Goal: Transaction & Acquisition: Purchase product/service

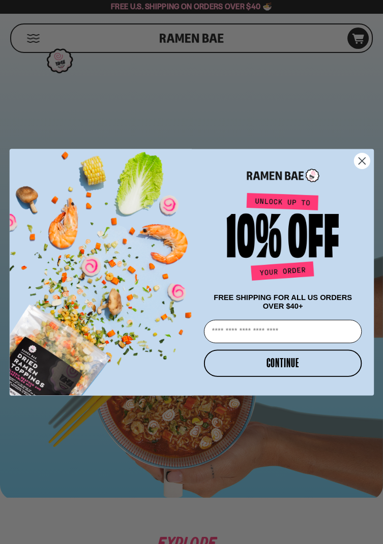
click at [363, 166] on circle "Close dialog" at bounding box center [362, 161] width 16 height 16
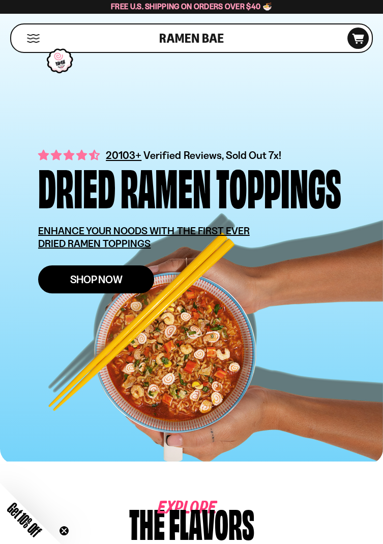
click at [69, 280] on link "Shop Now" at bounding box center [96, 279] width 116 height 28
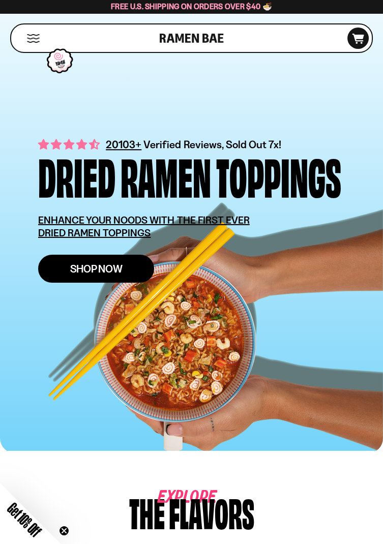
scroll to position [69, 0]
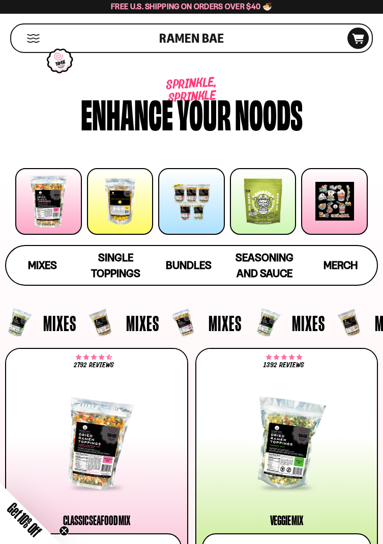
click at [48, 210] on div at bounding box center [48, 201] width 67 height 67
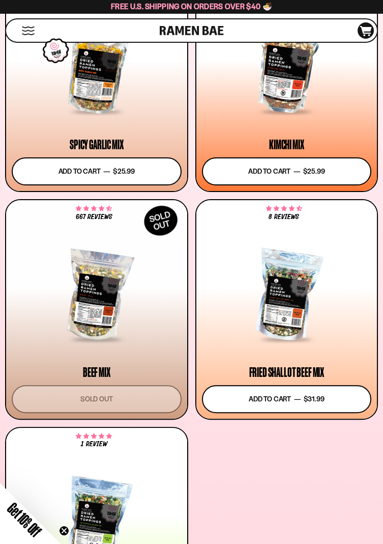
scroll to position [603, 0]
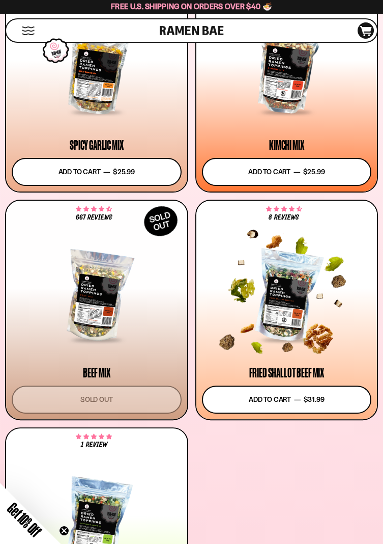
click at [312, 322] on div at bounding box center [287, 295] width 170 height 89
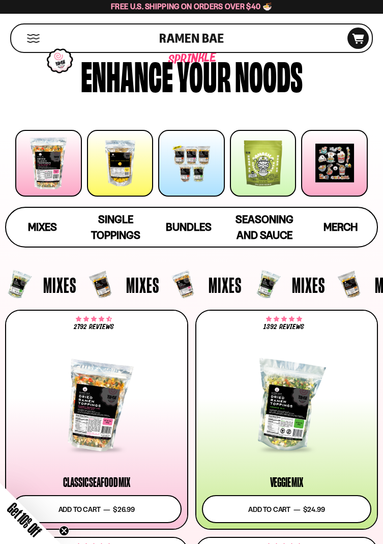
scroll to position [35, 0]
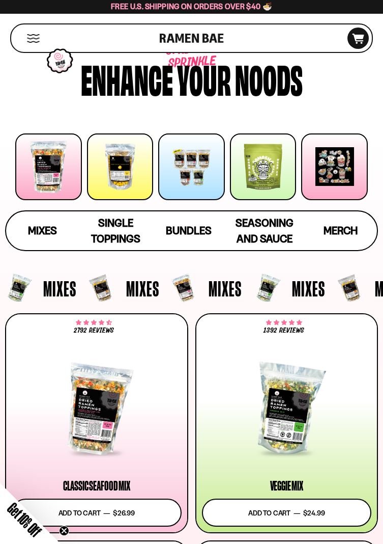
click at [114, 181] on div at bounding box center [120, 166] width 67 height 67
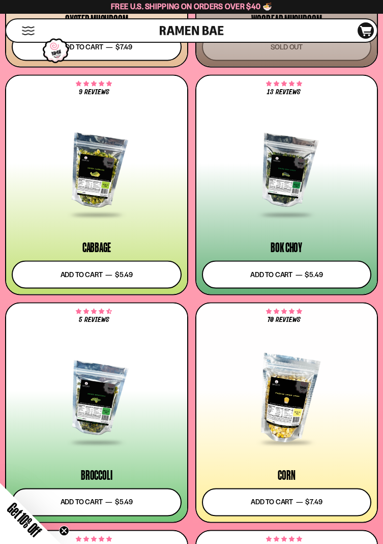
scroll to position [2594, 0]
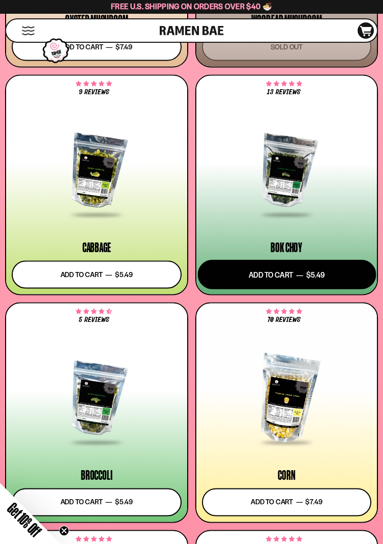
click at [336, 276] on button "Add to cart Add — Regular price $5.49 Regular price Sale price $5.49 Unit price…" at bounding box center [287, 275] width 178 height 30
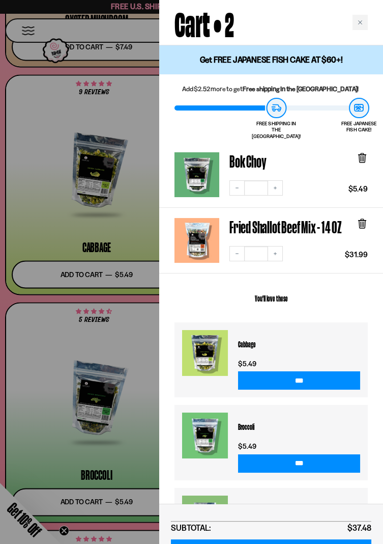
click at [15, 449] on div at bounding box center [191, 272] width 383 height 544
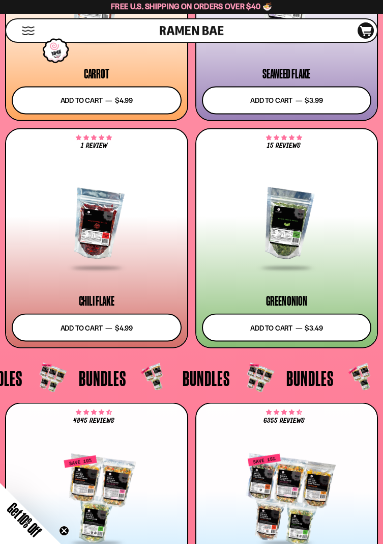
scroll to position [3227, 0]
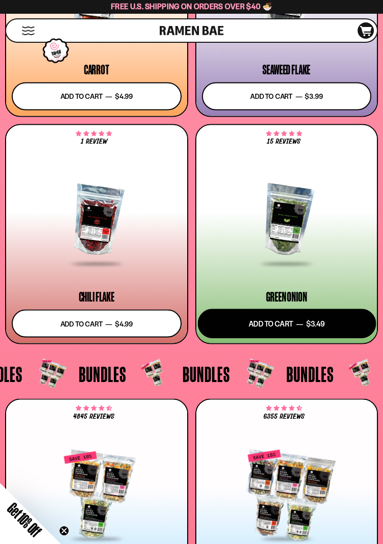
click at [345, 326] on button "Add to cart Add — Regular price $3.49 Regular price Sale price $3.49 Unit price…" at bounding box center [287, 323] width 178 height 30
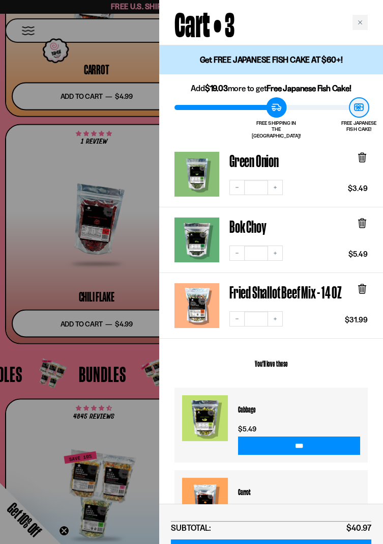
click at [20, 377] on div at bounding box center [191, 272] width 383 height 544
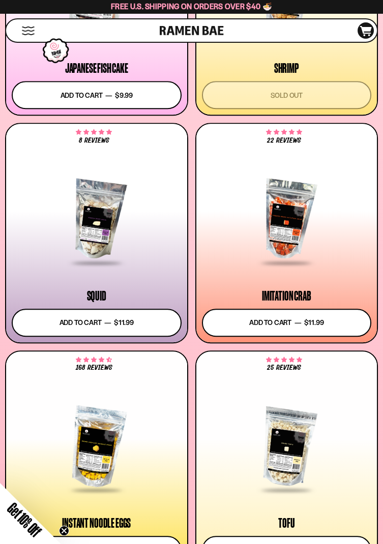
scroll to position [1399, 0]
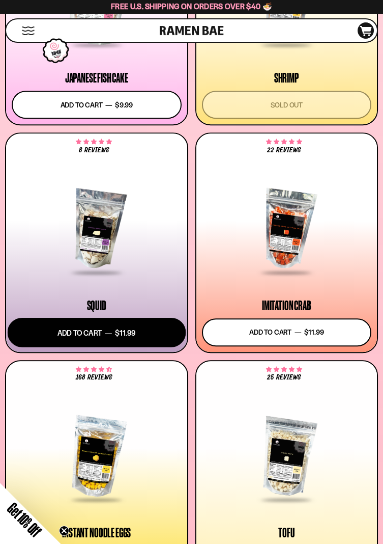
click at [49, 333] on button "Add to cart Add — Regular price $11.99 Regular price Sale price $11.99 Unit pri…" at bounding box center [97, 332] width 178 height 30
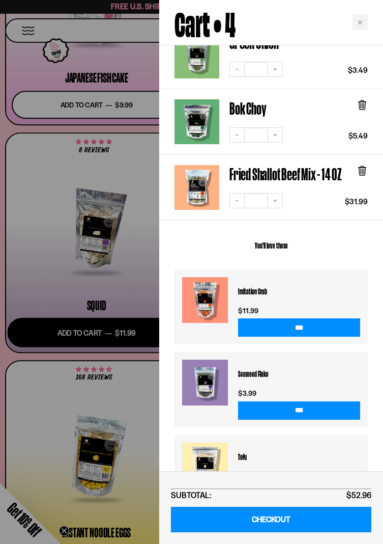
scroll to position [221, 0]
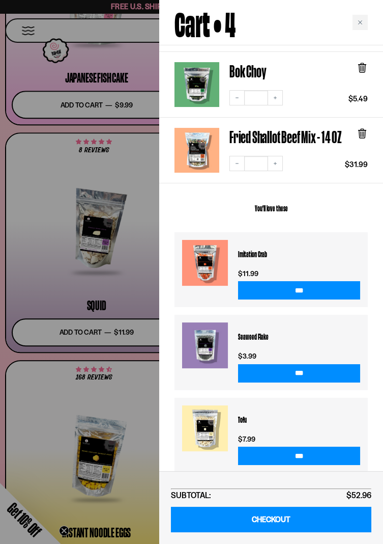
click at [4, 357] on div at bounding box center [191, 272] width 383 height 544
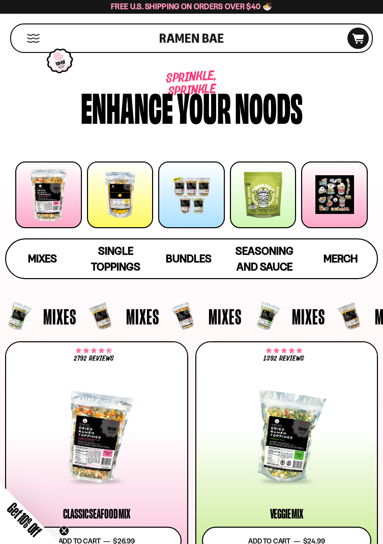
scroll to position [0, 0]
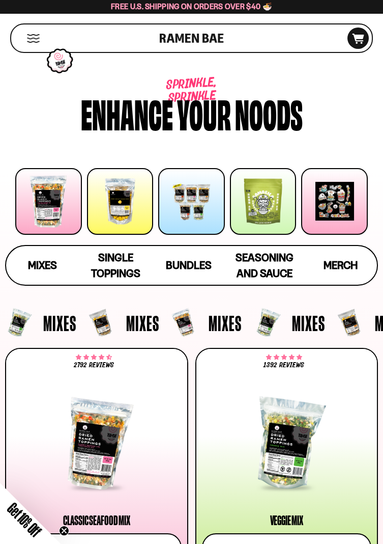
click at [281, 217] on div at bounding box center [263, 201] width 67 height 67
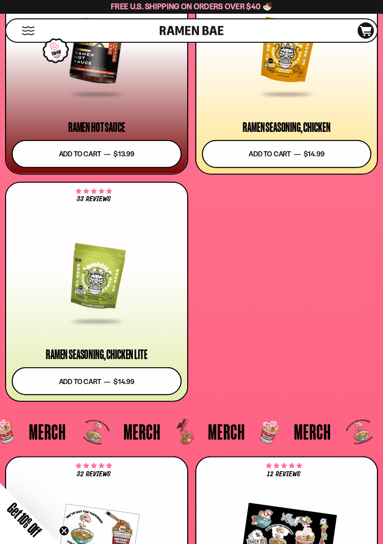
scroll to position [188, 0]
click at [80, 300] on div at bounding box center [97, 278] width 170 height 89
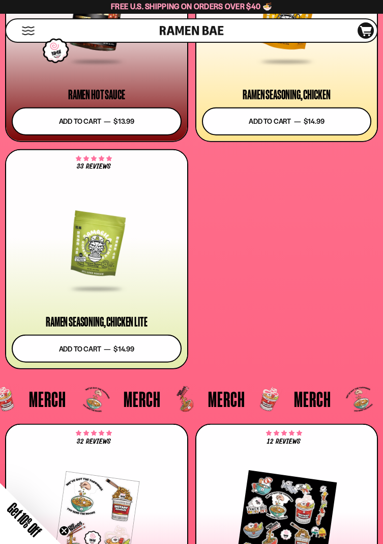
scroll to position [221, 0]
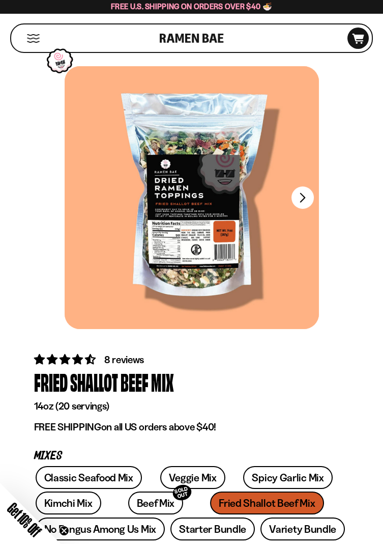
click at [309, 198] on button "FADCB6FD-DFAB-4417-9F21-029242090B77" at bounding box center [303, 197] width 22 height 22
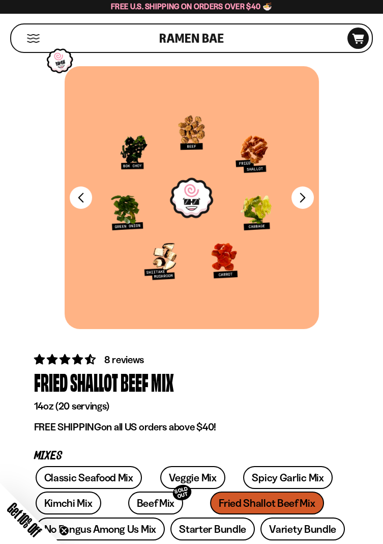
click at [302, 202] on button "FADCB6FD-DFAB-4417-9F21-029242090B77" at bounding box center [303, 197] width 22 height 22
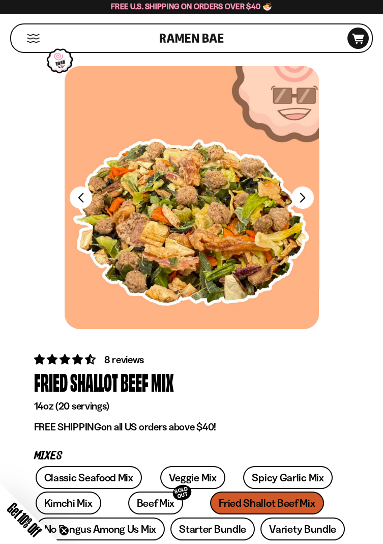
click at [308, 200] on button "FADCB6FD-DFAB-4417-9F21-029242090B77" at bounding box center [303, 197] width 22 height 22
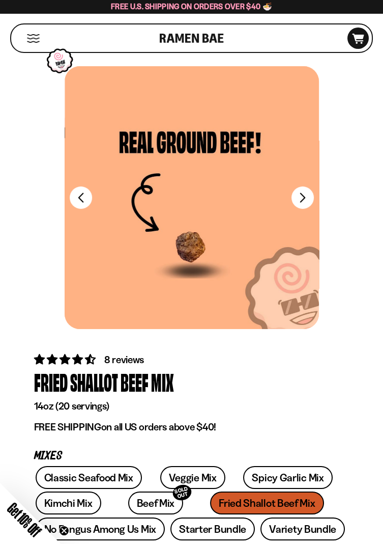
click at [309, 199] on button "FADCB6FD-DFAB-4417-9F21-029242090B77" at bounding box center [303, 197] width 22 height 22
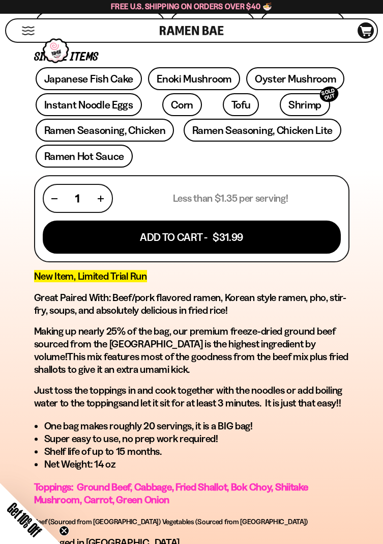
scroll to position [505, 0]
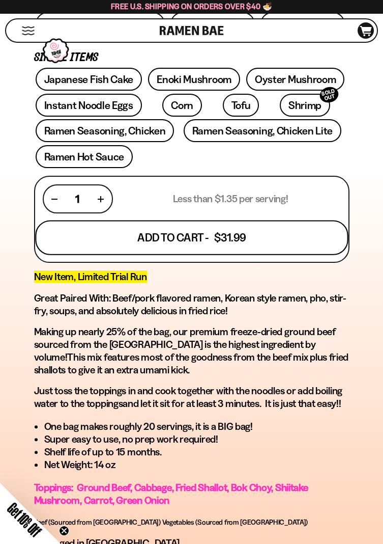
click at [298, 235] on button "Add To Cart - $31.99" at bounding box center [191, 237] width 313 height 35
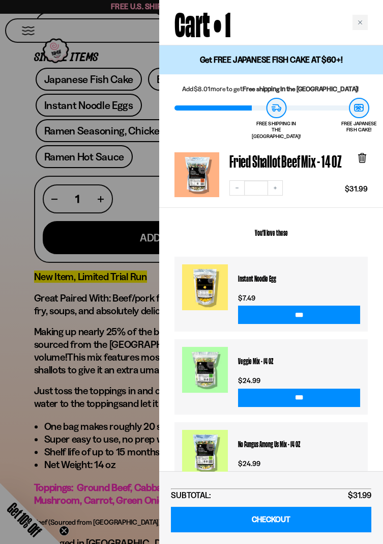
click at [37, 419] on div at bounding box center [191, 272] width 383 height 544
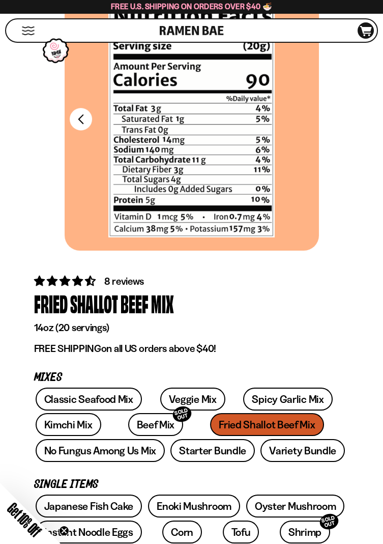
scroll to position [0, 0]
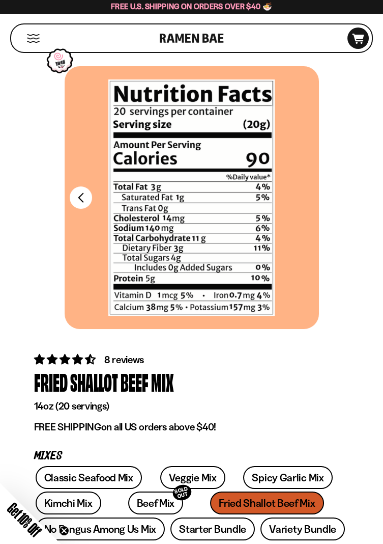
click at [70, 199] on button "FADCB6FD-DFAB-4417-9F21-029242090B77" at bounding box center [81, 197] width 22 height 22
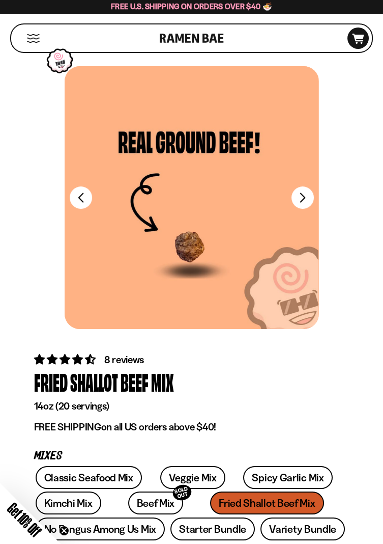
click at [79, 203] on button "FADCB6FD-DFAB-4417-9F21-029242090B77" at bounding box center [81, 197] width 22 height 22
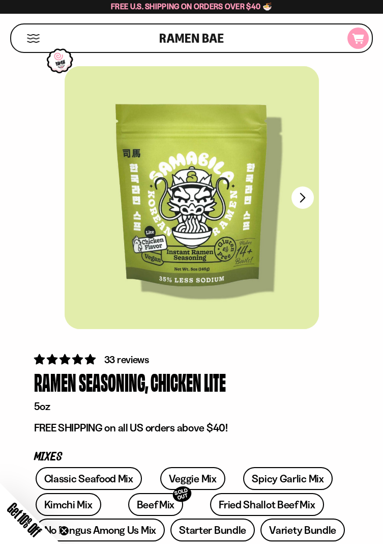
click at [365, 36] on icon "D0381C2F-513E-4F90-8A41-6F0A75DCBAAA" at bounding box center [358, 39] width 27 height 10
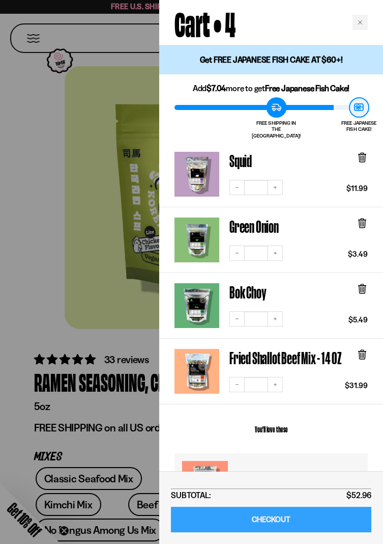
click at [321, 524] on link "CHECKOUT" at bounding box center [271, 520] width 201 height 26
